Goal: Information Seeking & Learning: Learn about a topic

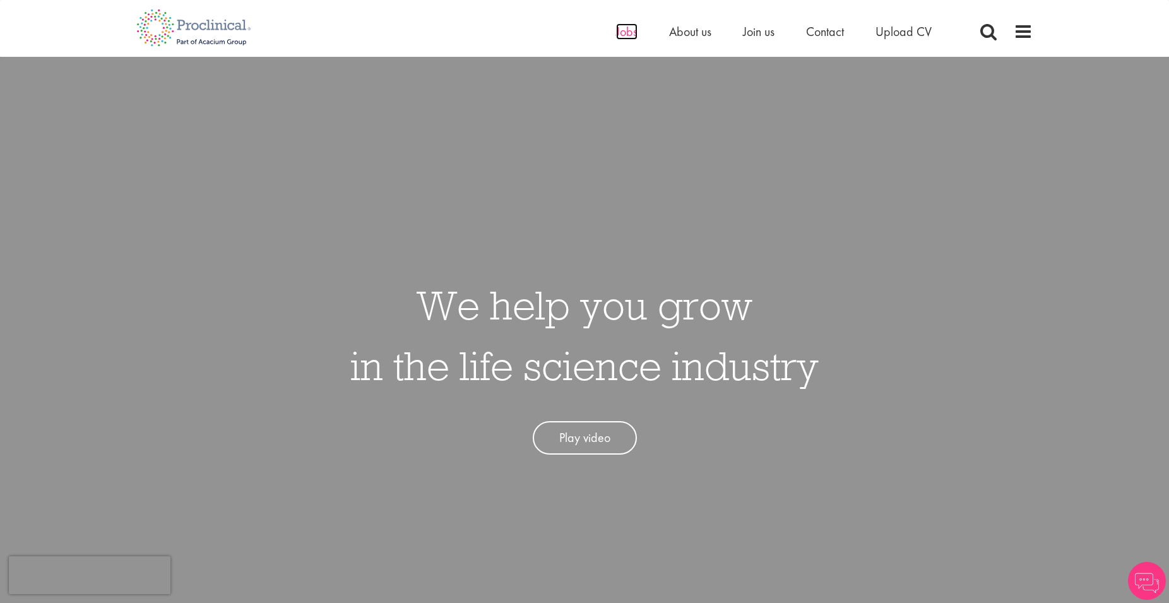
click at [622, 35] on span "Jobs" at bounding box center [626, 31] width 21 height 16
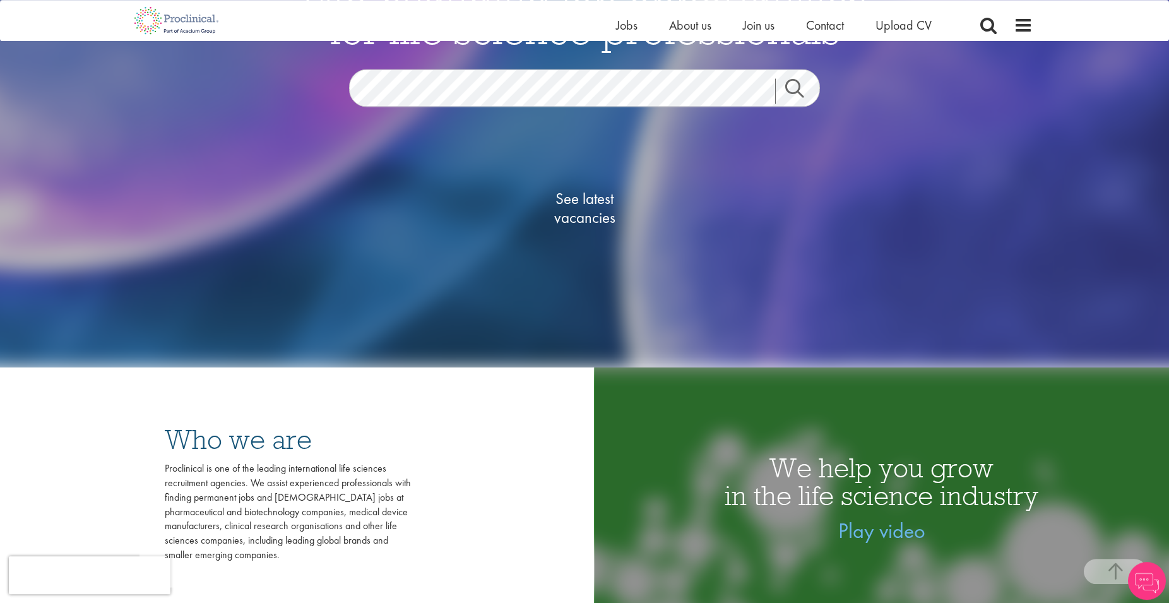
scroll to position [193, 0]
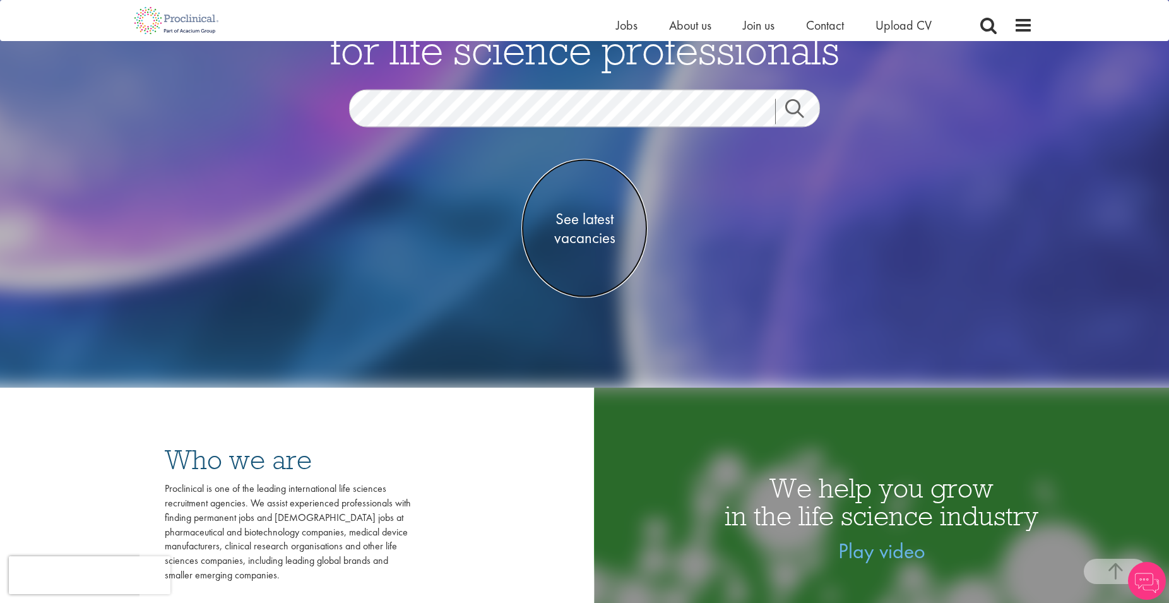
click at [584, 235] on span "See latest vacancies" at bounding box center [584, 229] width 126 height 38
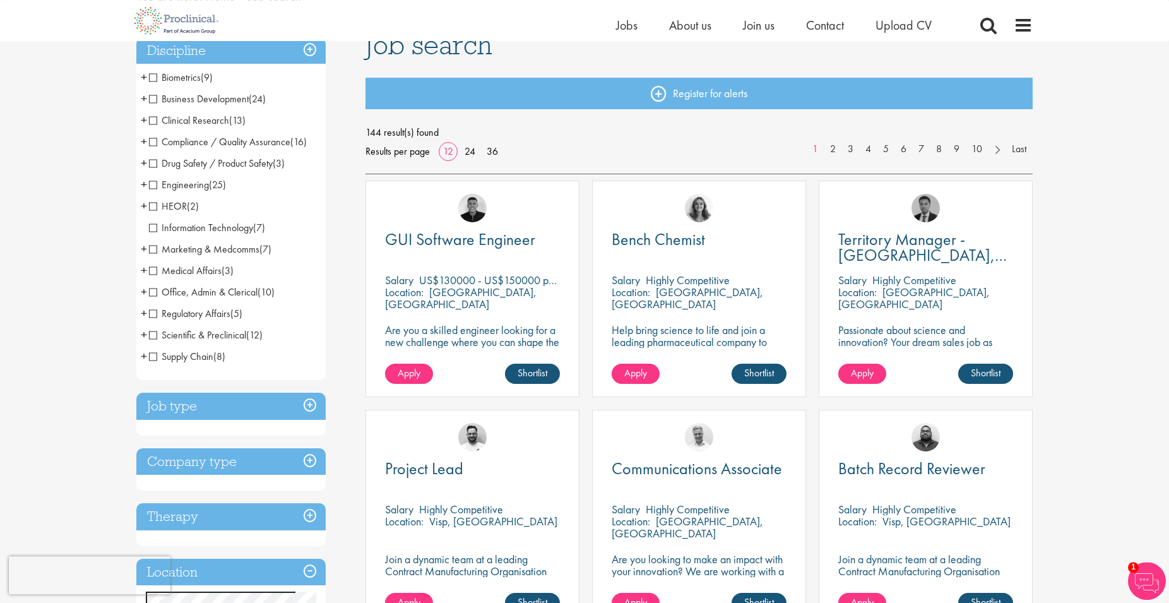
scroll to position [193, 0]
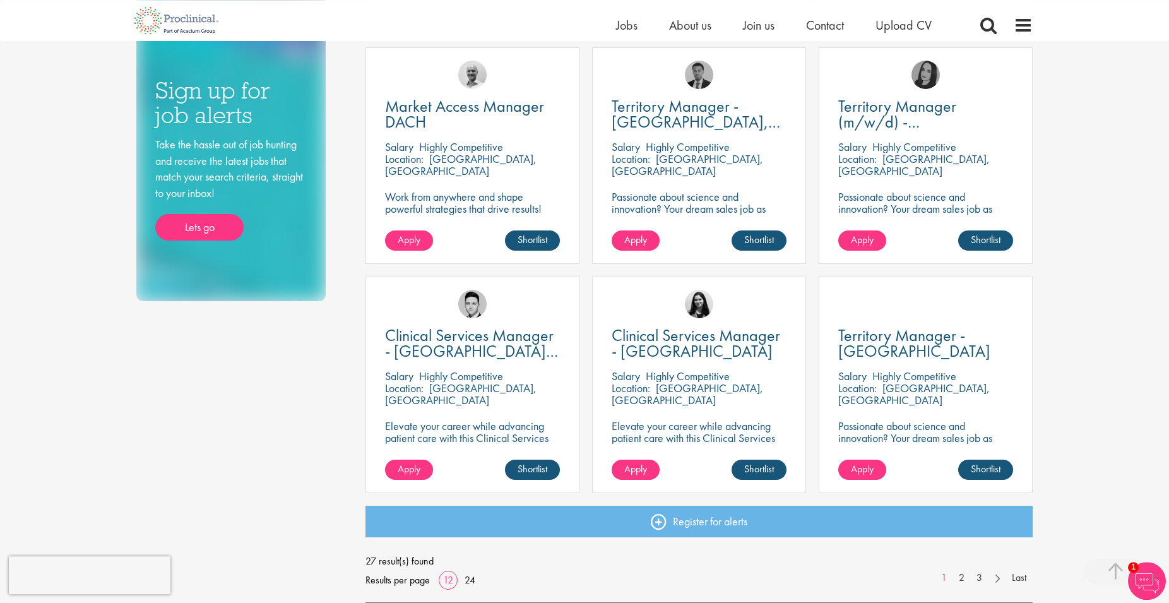
scroll to position [708, 0]
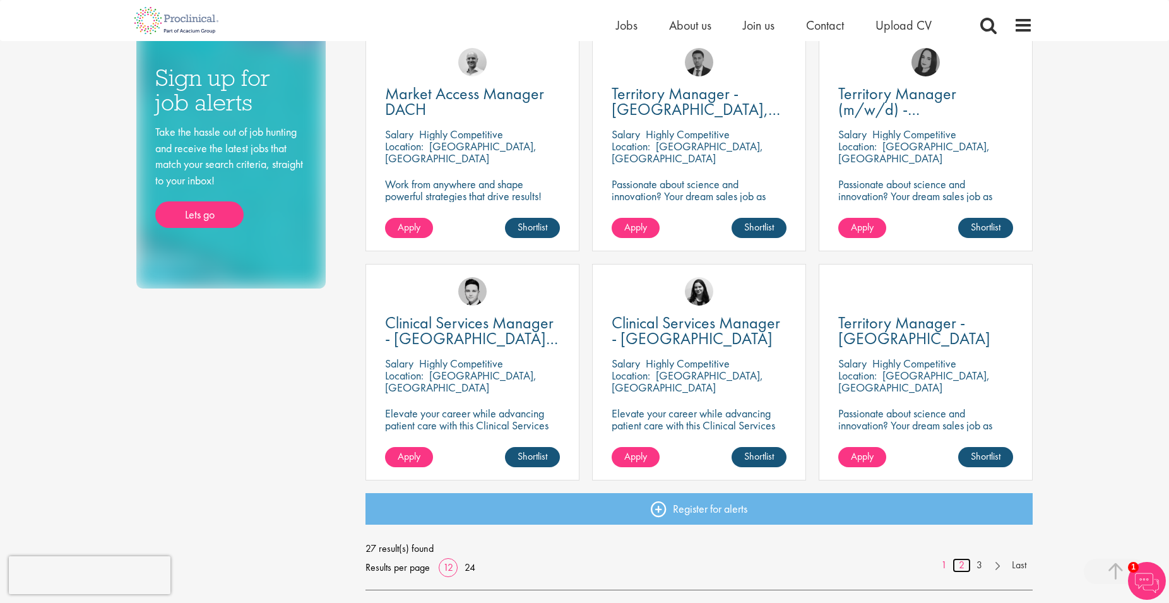
click at [962, 564] on link "2" at bounding box center [961, 565] width 18 height 15
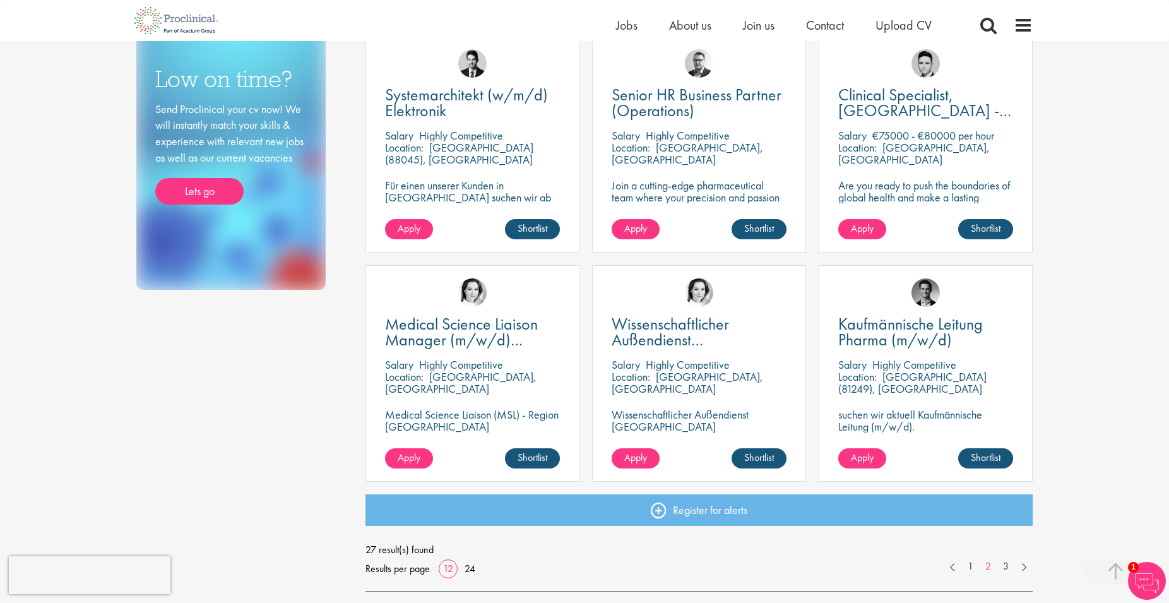
scroll to position [708, 0]
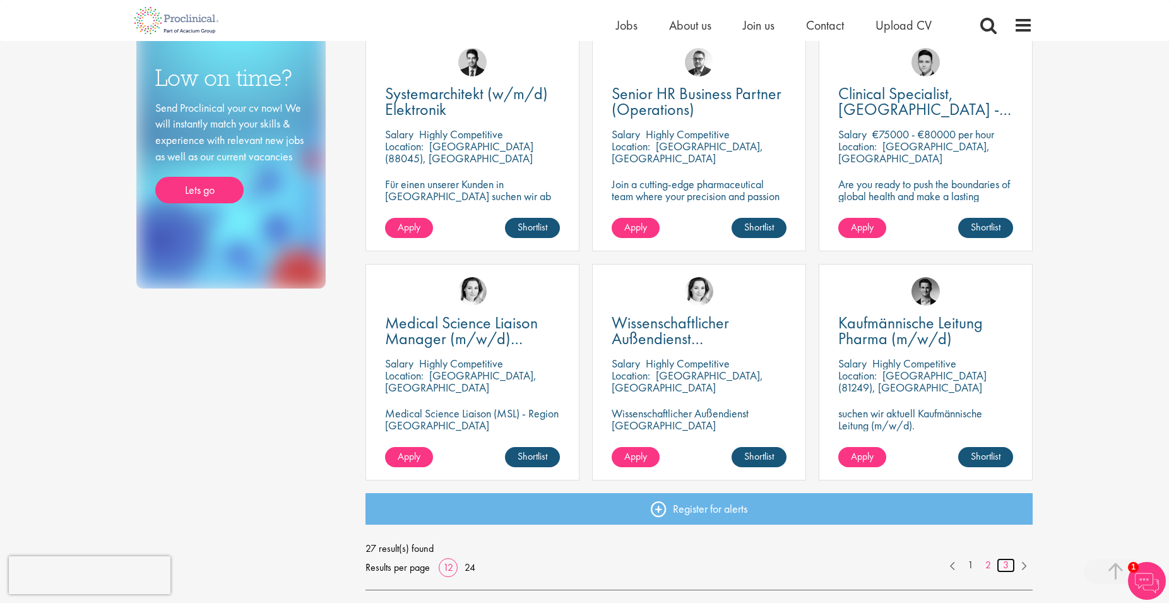
click at [1009, 559] on link "3" at bounding box center [1006, 565] width 18 height 15
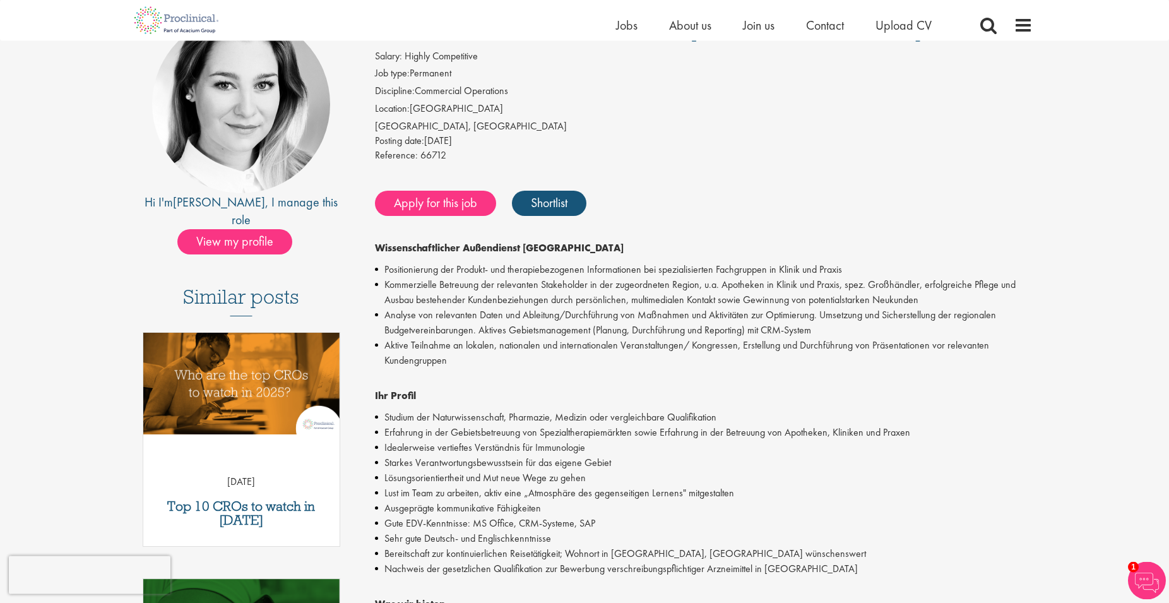
scroll to position [193, 0]
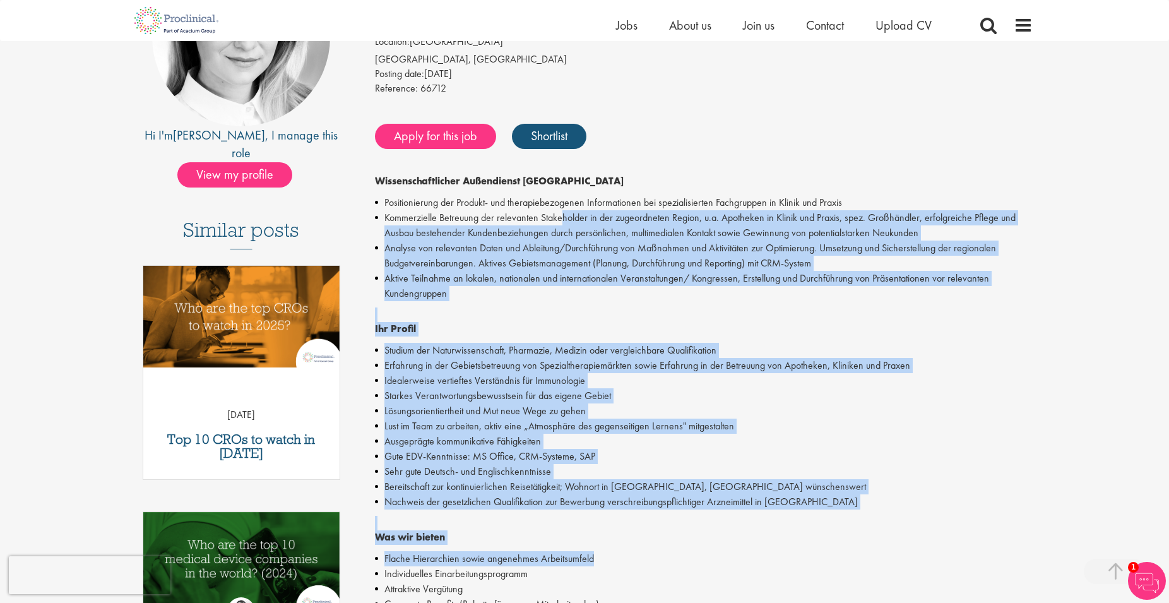
drag, startPoint x: 559, startPoint y: 215, endPoint x: 639, endPoint y: 564, distance: 358.1
click at [639, 564] on div "Wissenschaftlicher Außendienst Nord West Positionierung der Produkt- und therap…" at bounding box center [704, 460] width 658 height 573
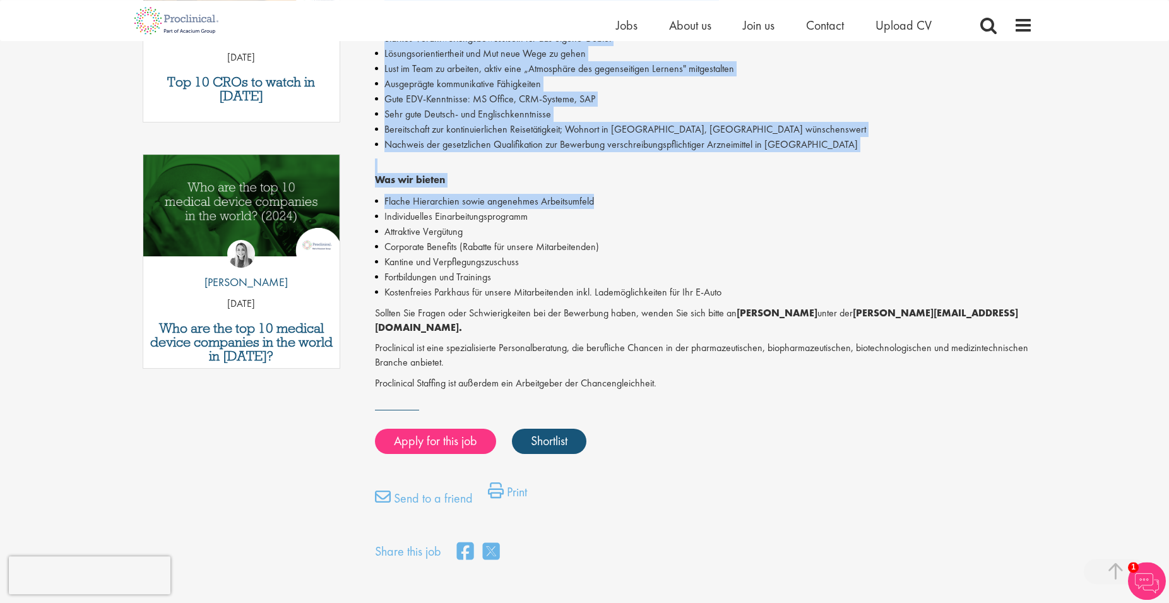
scroll to position [579, 0]
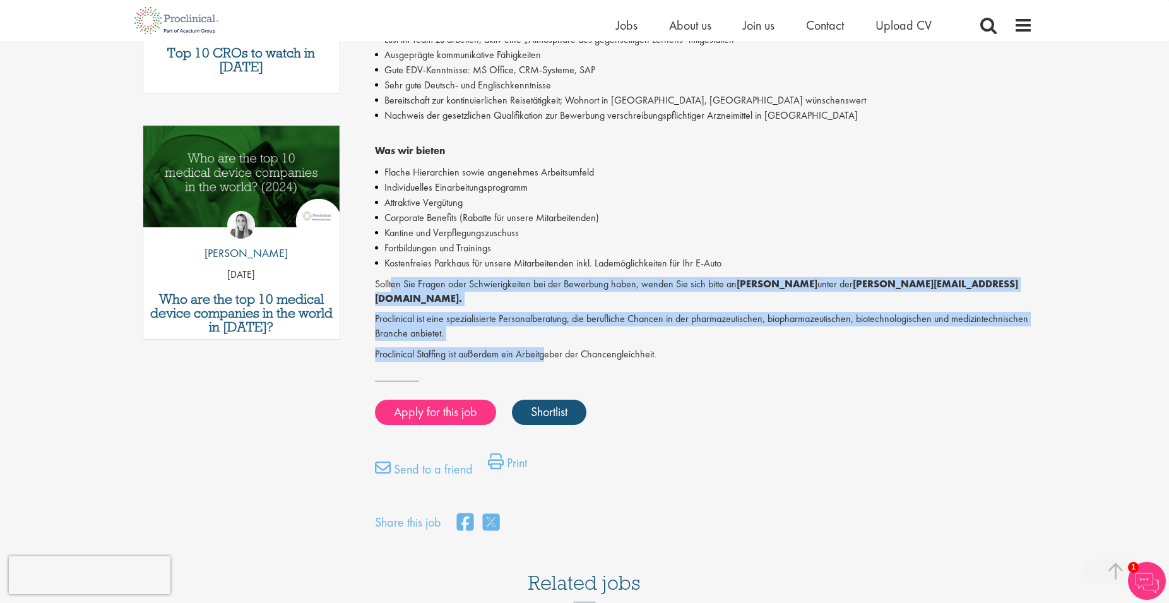
drag, startPoint x: 397, startPoint y: 276, endPoint x: 548, endPoint y: 343, distance: 164.8
click at [548, 343] on div "Wissenschaftlicher Außendienst Nord West Positionierung der Produkt- und therap…" at bounding box center [704, 74] width 658 height 573
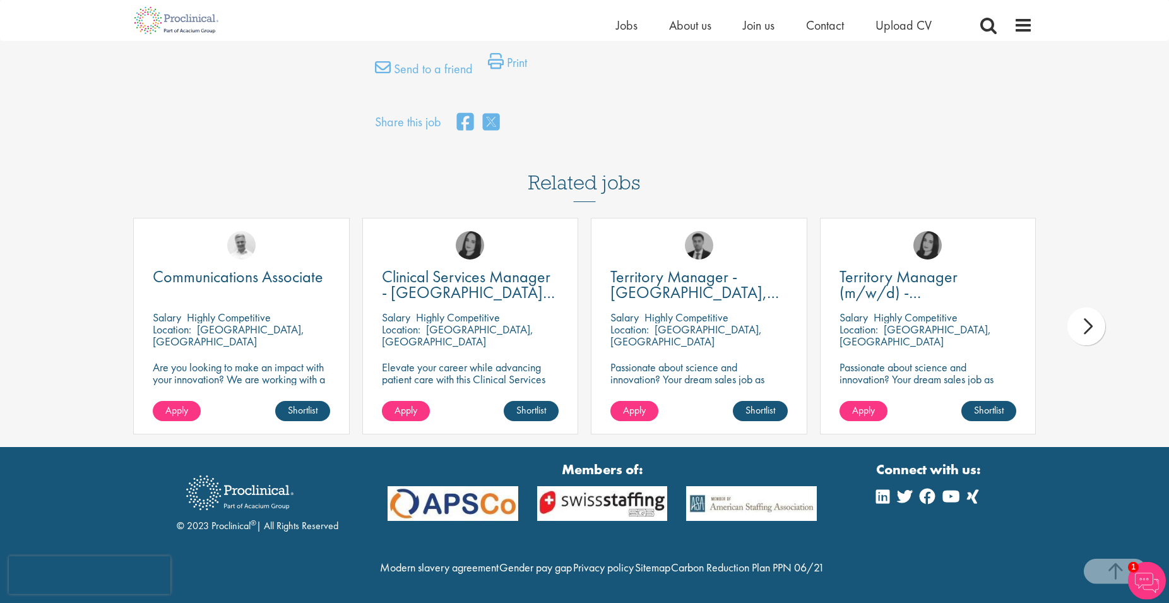
scroll to position [994, 0]
